Goal: Find specific page/section: Find specific page/section

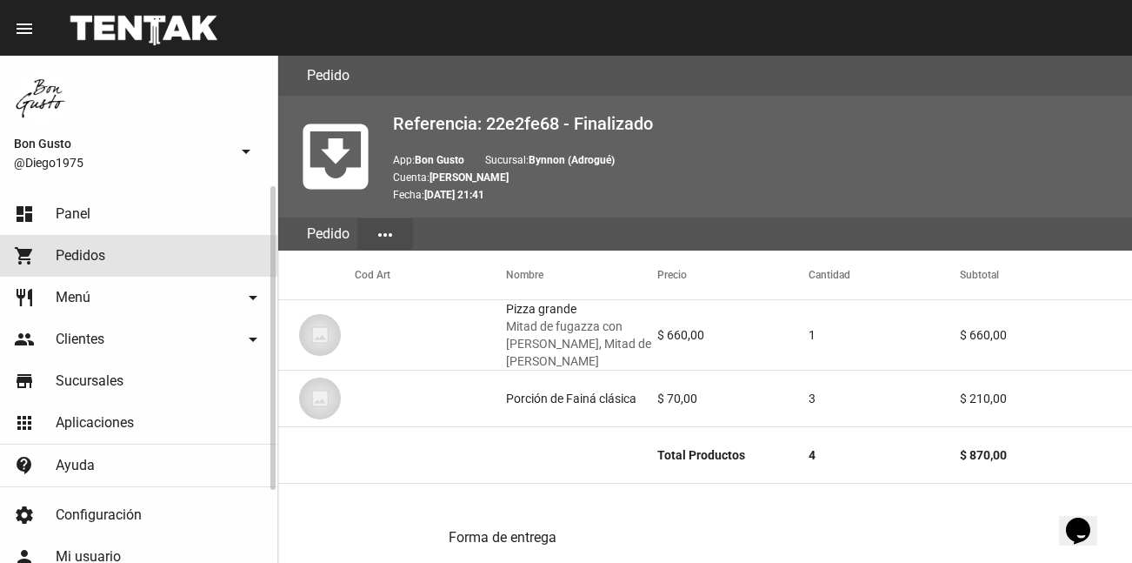
click at [109, 250] on link "shopping_cart Pedidos" at bounding box center [138, 256] width 277 height 42
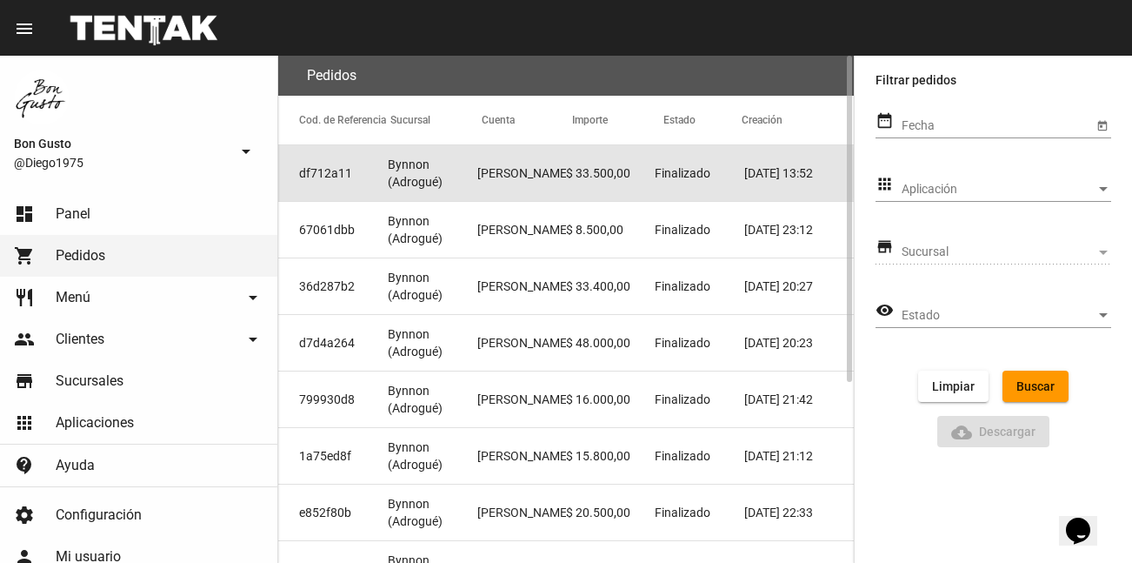
click at [503, 173] on mat-cell "[PERSON_NAME]" at bounding box center [521, 173] width 89 height 56
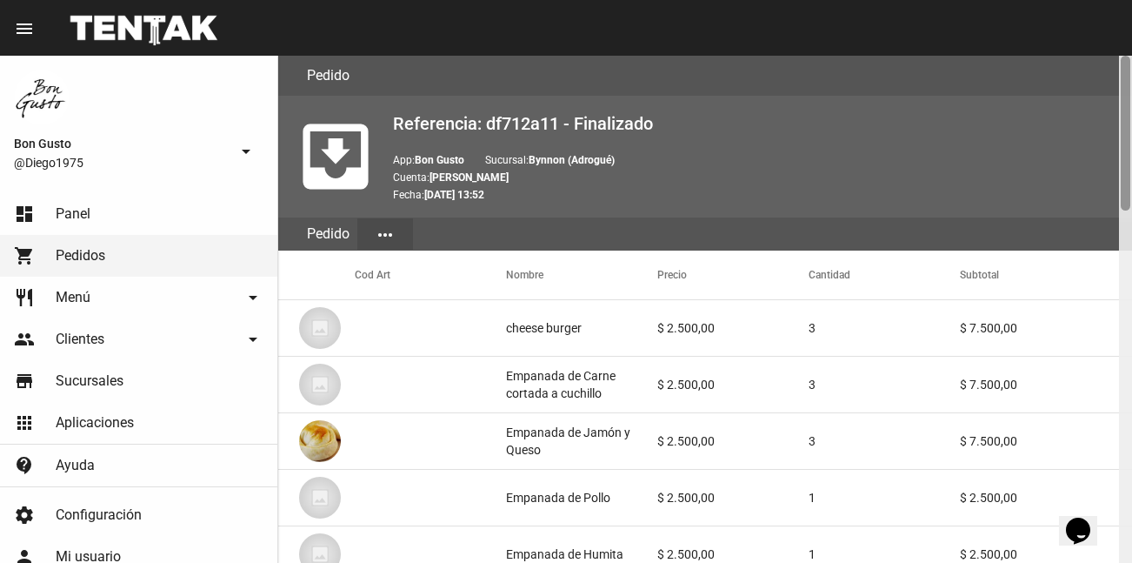
drag, startPoint x: 1126, startPoint y: 185, endPoint x: 1099, endPoint y: 164, distance: 34.1
click at [1099, 164] on div "Pedido move_to_inbox Referencia: df712a11 - Finalizado App: Bon Gusto Sucursal:…" at bounding box center [705, 309] width 854 height 507
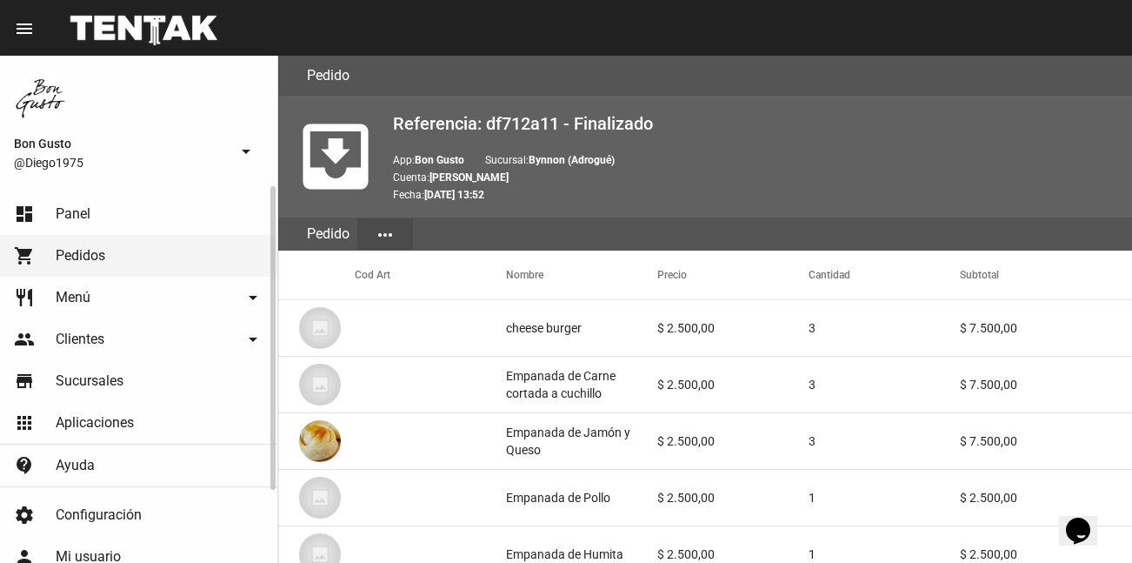
click at [134, 191] on mat-nav-list "dashboard Panel shopping_cart Pedidos restaurant Menú arrow_drop_down Categoría…" at bounding box center [138, 336] width 277 height 301
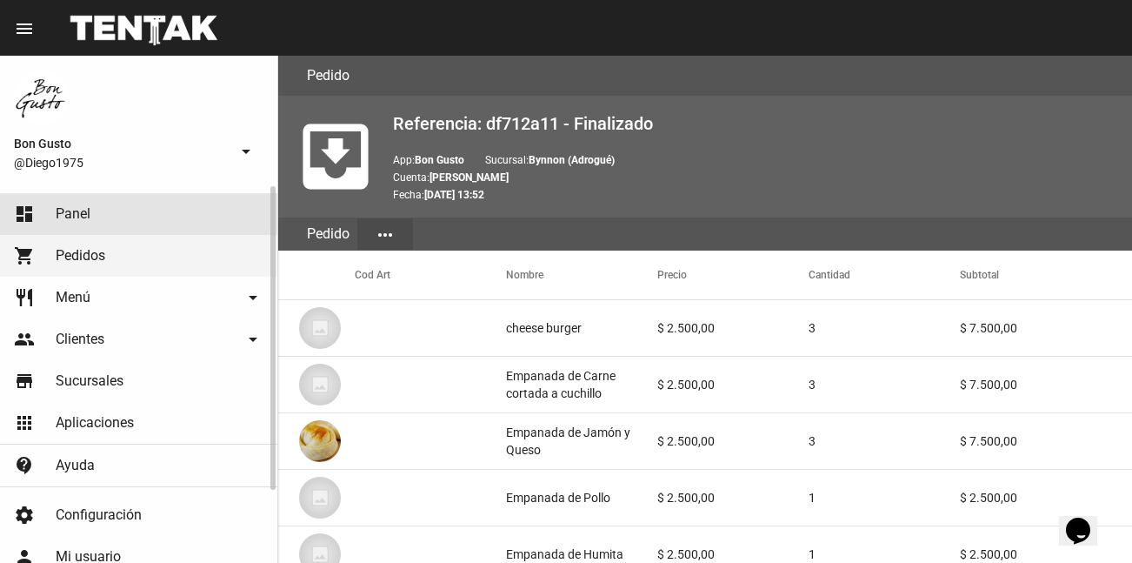
click at [131, 202] on link "dashboard Panel" at bounding box center [138, 214] width 277 height 42
